Goal: Download file/media

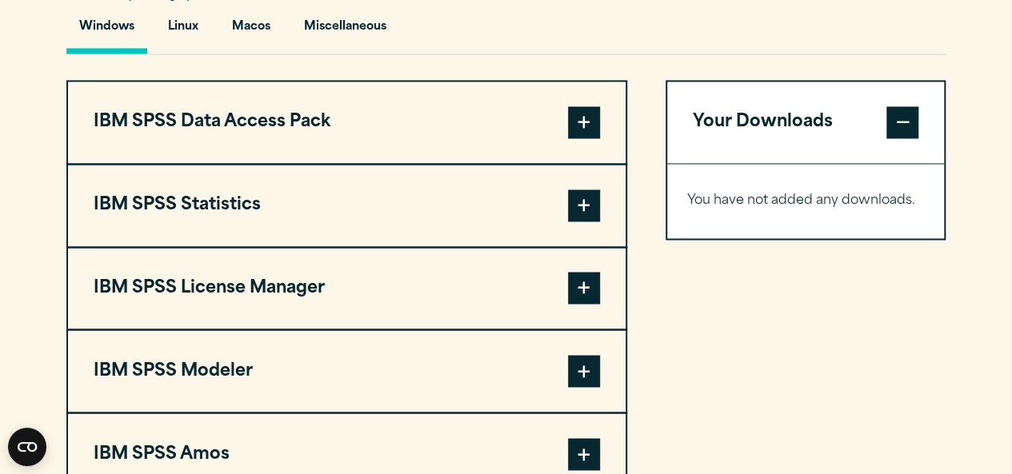
scroll to position [1168, 0]
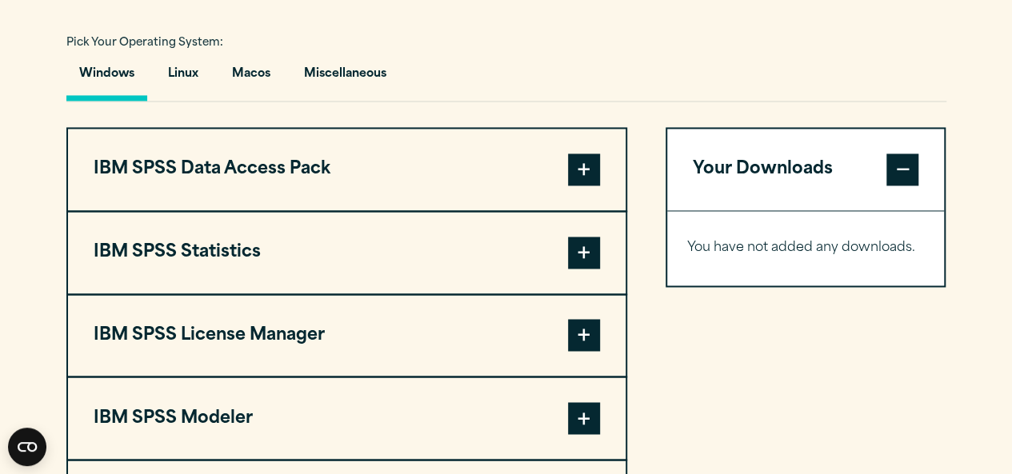
drag, startPoint x: 1008, startPoint y: 218, endPoint x: 1012, endPoint y: 269, distance: 51.3
click at [1011, 269] on html "Consent Details [#IABV2SETTINGS#] About This website uses cookies We use cookie…" at bounding box center [506, 354] width 1012 height 3045
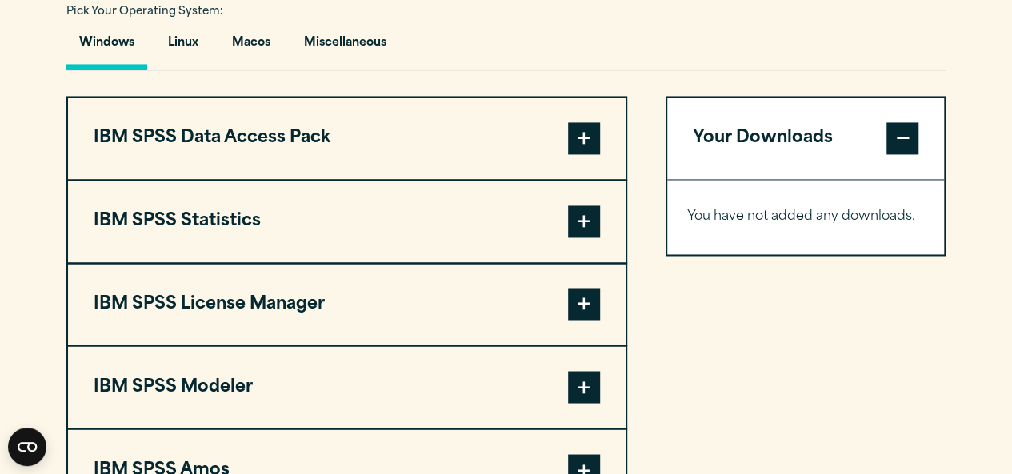
scroll to position [1191, 0]
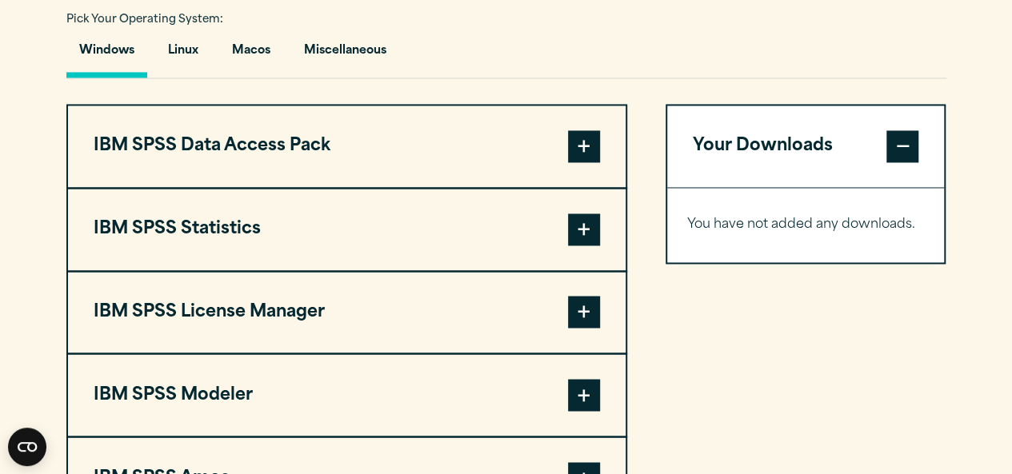
click at [591, 223] on span at bounding box center [584, 230] width 32 height 32
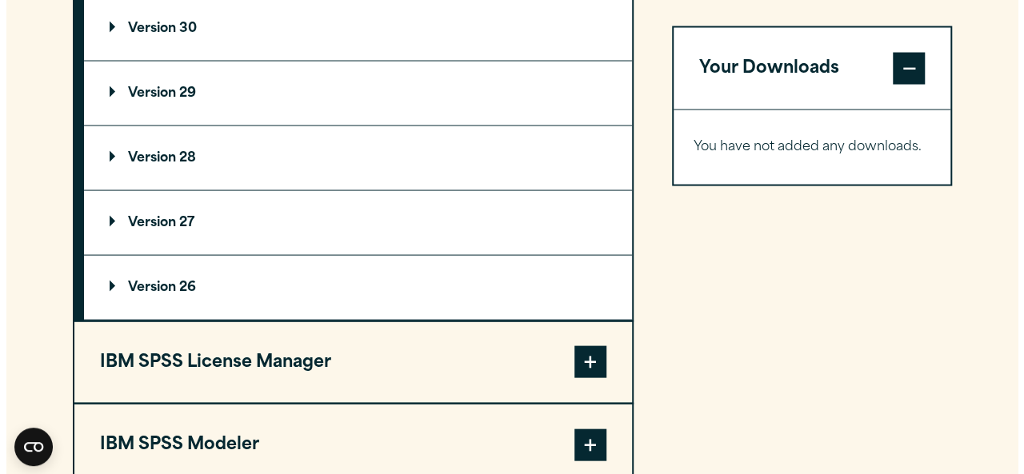
scroll to position [1436, 0]
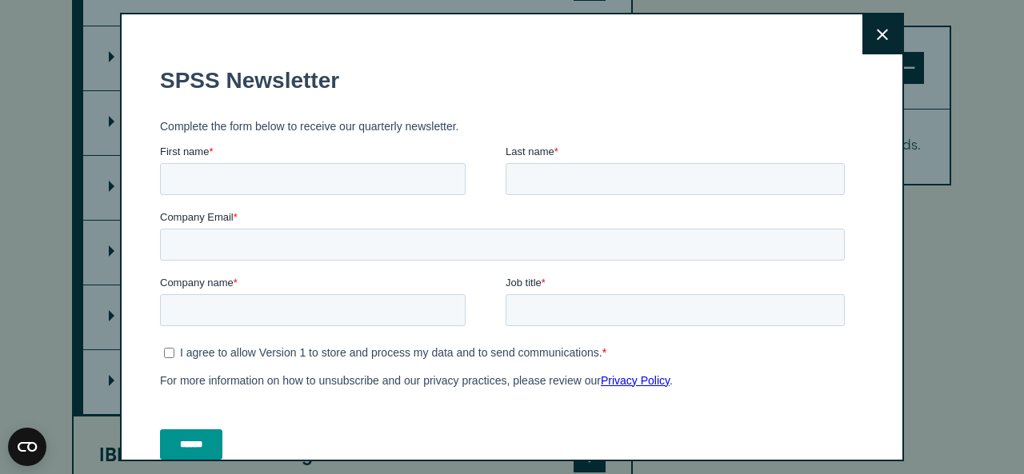
drag, startPoint x: 1016, startPoint y: 202, endPoint x: 1020, endPoint y: 211, distance: 10.4
click at [1011, 211] on html "Consent Details [#IABV2SETTINGS#] About This website uses cookies We use cookie…" at bounding box center [512, 281] width 1024 height 3434
click at [876, 34] on icon at bounding box center [881, 35] width 11 height 12
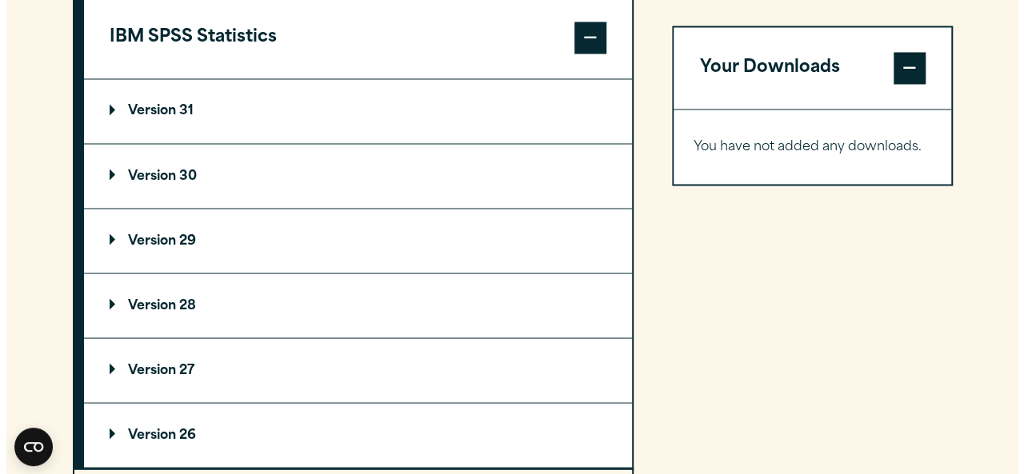
scroll to position [1379, 0]
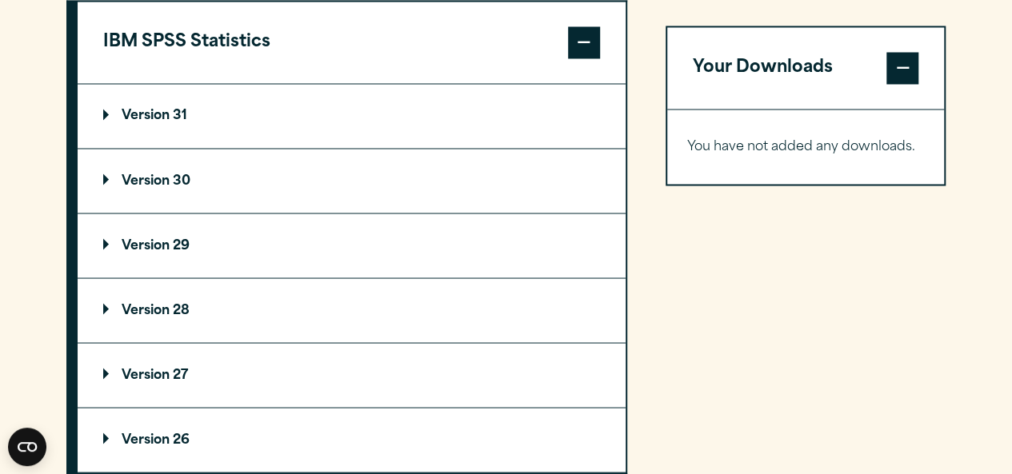
click at [134, 118] on p "Version 31" at bounding box center [145, 116] width 84 height 13
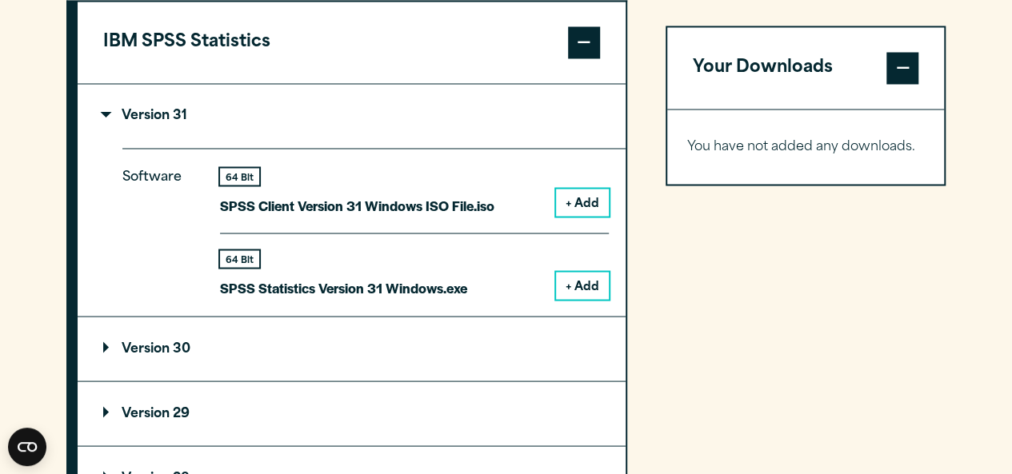
click at [585, 284] on button "+ Add" at bounding box center [582, 285] width 53 height 27
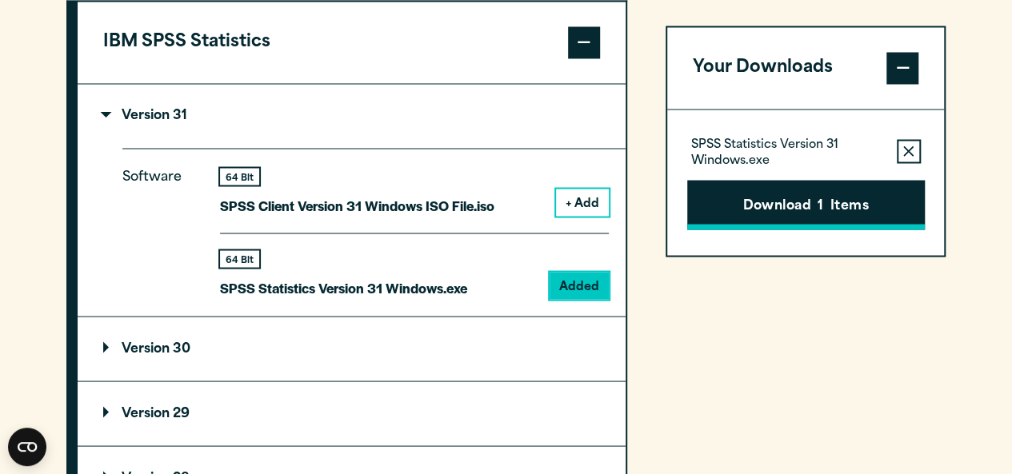
click at [776, 214] on button "Download 1 Items" at bounding box center [805, 205] width 237 height 50
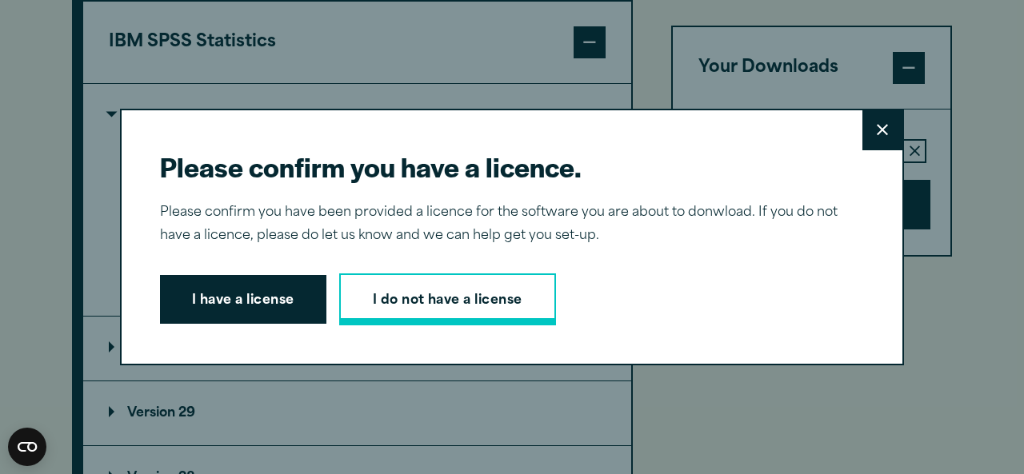
click at [454, 300] on link "I do not have a license" at bounding box center [447, 299] width 217 height 53
